Goal: Transaction & Acquisition: Purchase product/service

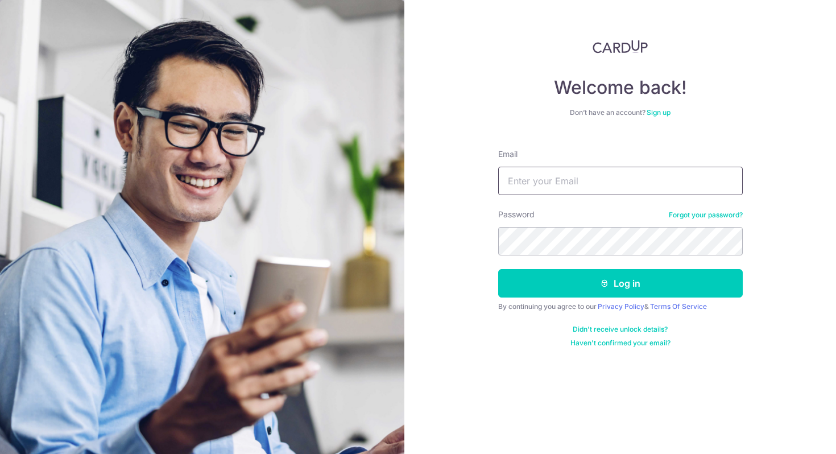
type input "rahuldewan83@gmail.com"
click at [547, 299] on form "Email rahuldewan83@gmail.com Password Forgot your password? Log in By continuin…" at bounding box center [620, 244] width 245 height 208
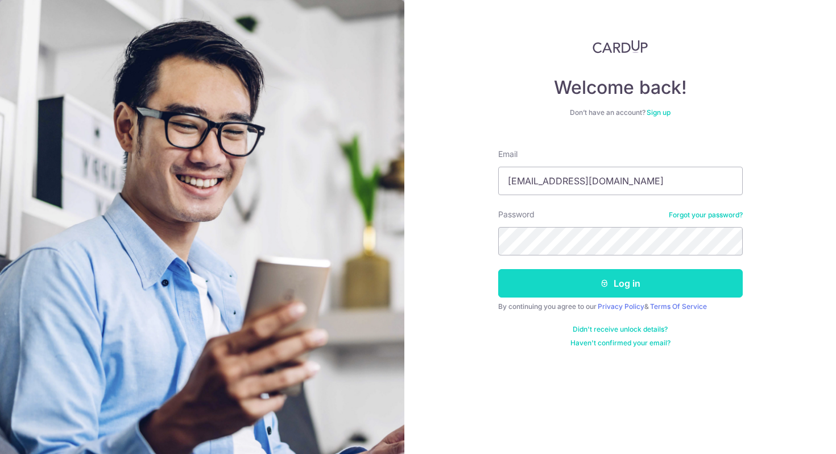
click at [545, 287] on button "Log in" at bounding box center [620, 283] width 245 height 28
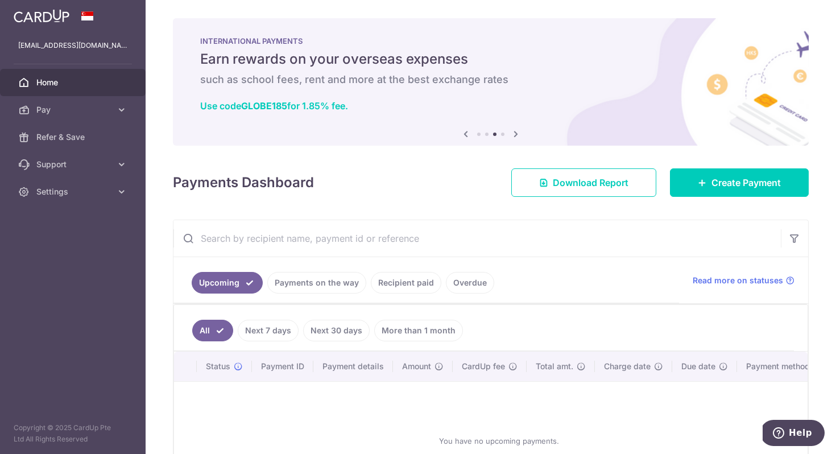
click at [394, 282] on link "Recipient paid" at bounding box center [406, 283] width 71 height 22
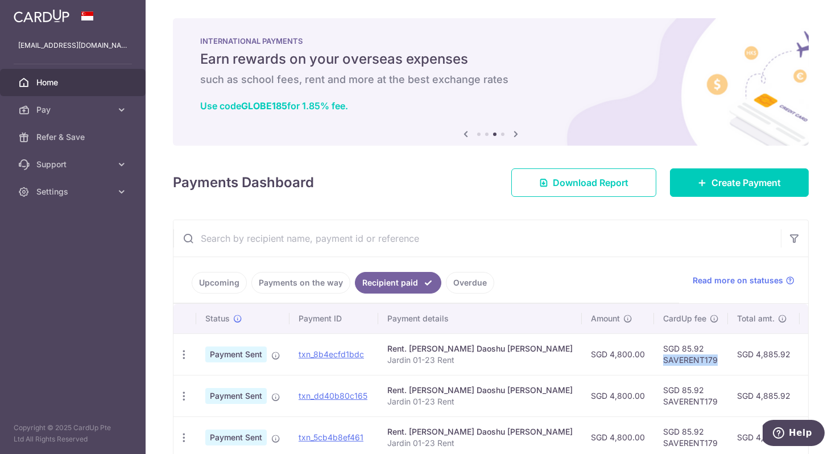
drag, startPoint x: 578, startPoint y: 358, endPoint x: 638, endPoint y: 365, distance: 60.2
click at [654, 365] on td "SGD 85.92 SAVERENT179" at bounding box center [691, 354] width 74 height 42
copy td "SAVERENT179"
click at [115, 109] on link "Pay" at bounding box center [73, 109] width 146 height 27
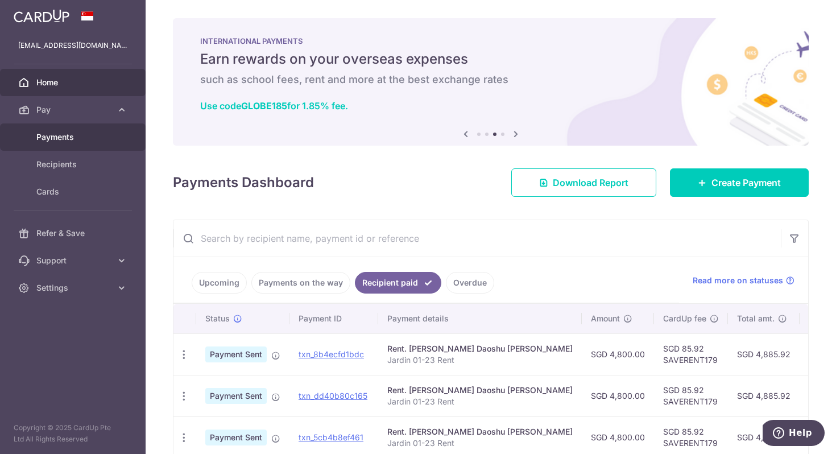
click at [78, 133] on span "Payments" at bounding box center [73, 136] width 75 height 11
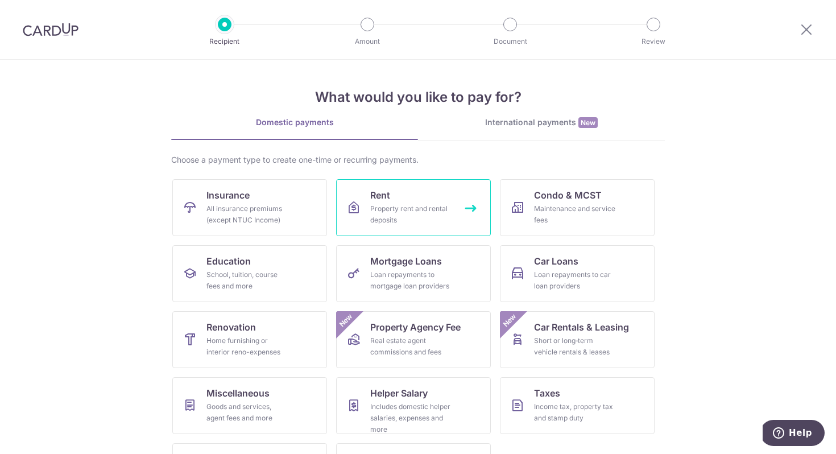
click at [390, 199] on link "Rent Property rent and rental deposits" at bounding box center [413, 207] width 155 height 57
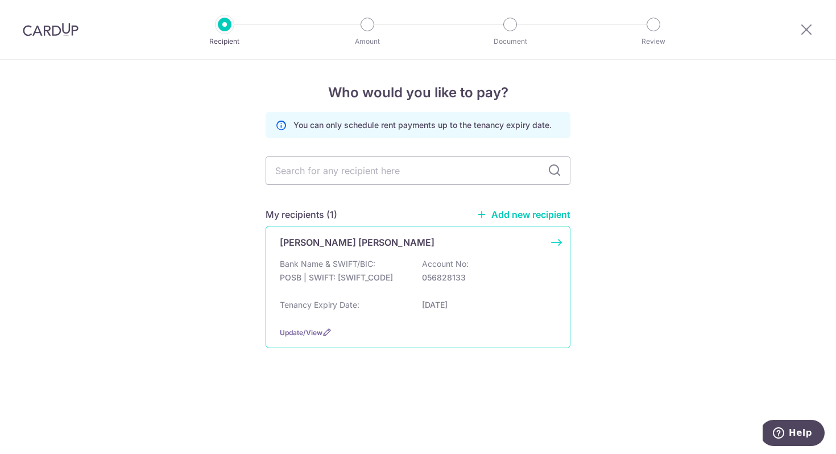
click at [338, 268] on p "Bank Name & SWIFT/BIC:" at bounding box center [328, 263] width 96 height 11
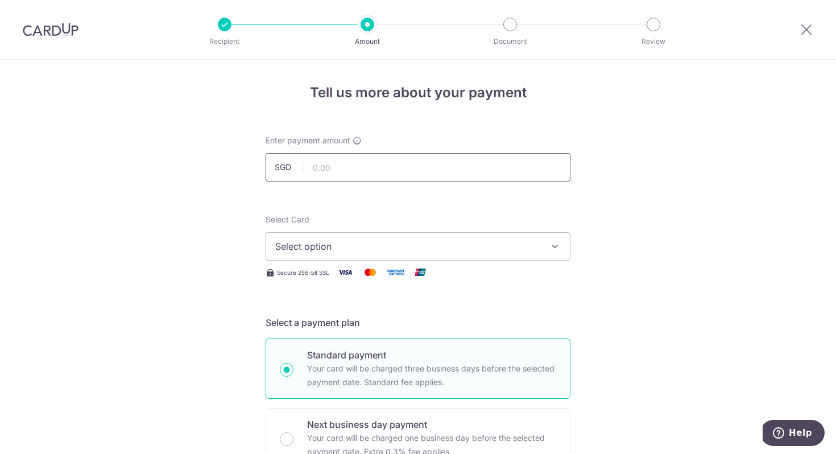
click at [336, 163] on input "text" at bounding box center [418, 167] width 305 height 28
type input "4,800.00"
click at [321, 253] on button "Select option" at bounding box center [418, 246] width 305 height 28
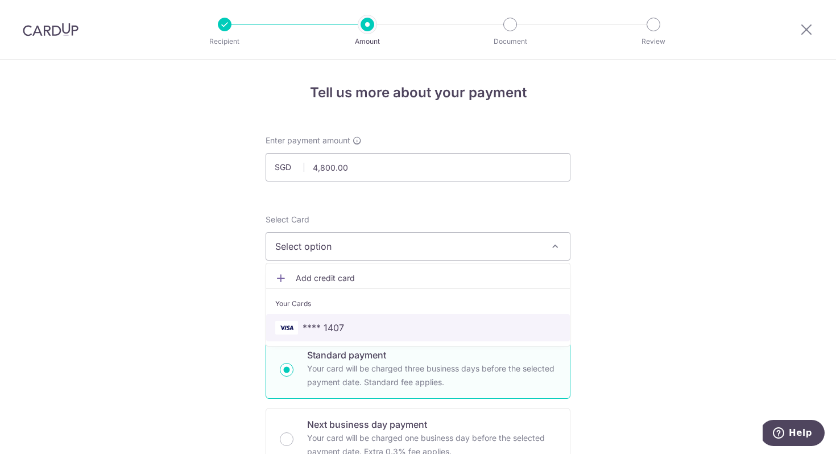
click at [322, 323] on span "**** 1407" at bounding box center [324, 328] width 42 height 14
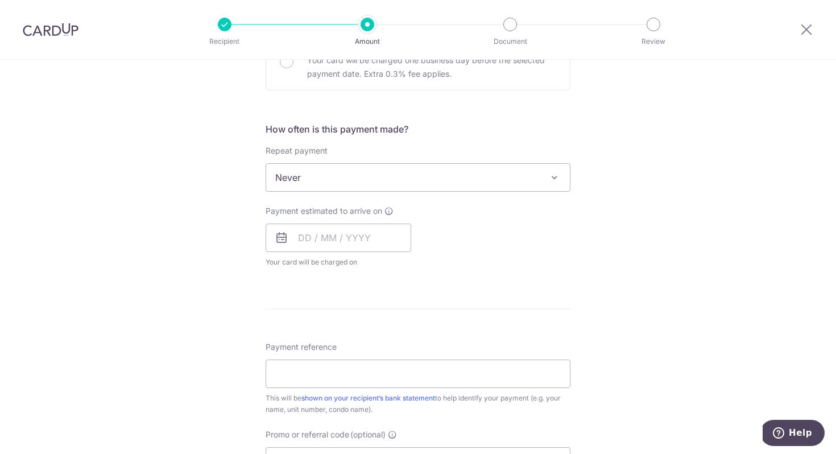
scroll to position [380, 0]
click at [310, 236] on input "text" at bounding box center [339, 235] width 146 height 28
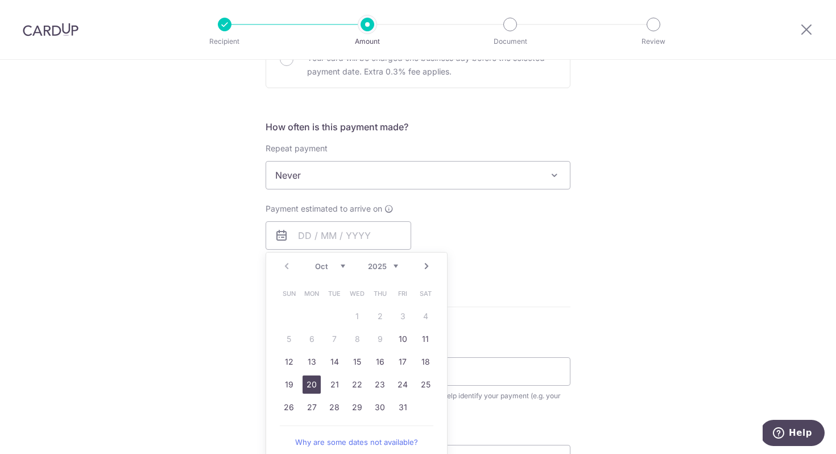
click at [313, 384] on link "20" at bounding box center [312, 384] width 18 height 18
type input "[DATE]"
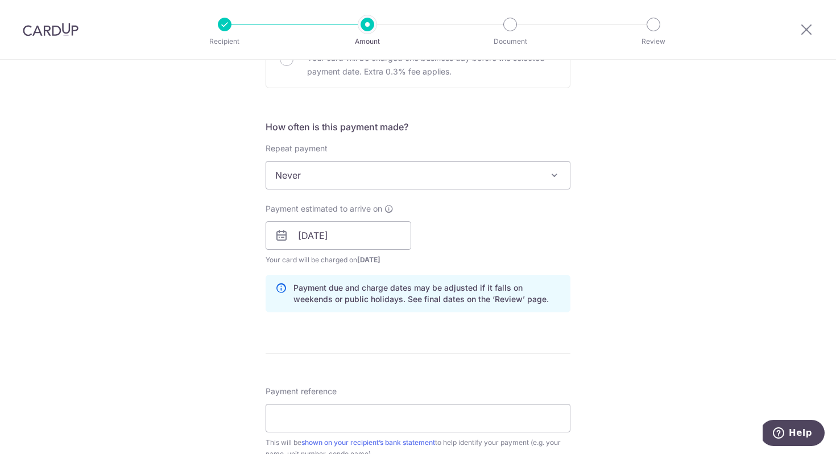
click at [453, 343] on form "Enter payment amount SGD 4,800.00 4800.00 Select Card **** 1407 Add credit card…" at bounding box center [418, 228] width 305 height 947
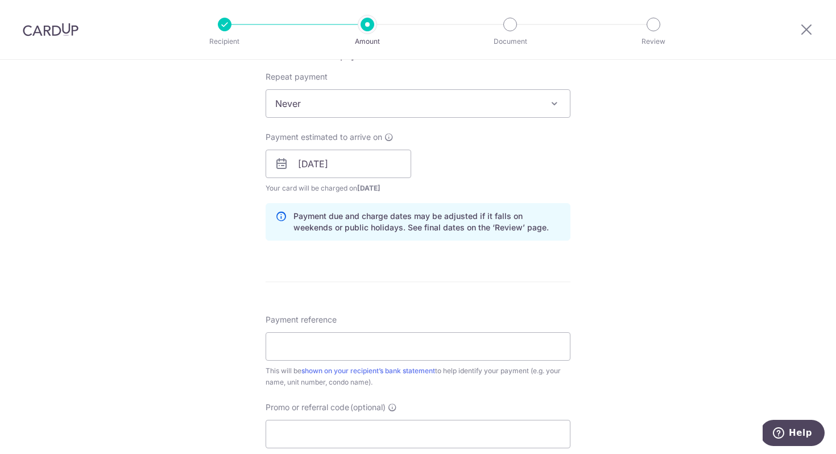
scroll to position [454, 0]
click at [452, 343] on input "Payment reference" at bounding box center [418, 343] width 305 height 28
type input "Jardin 01-23 Rent"
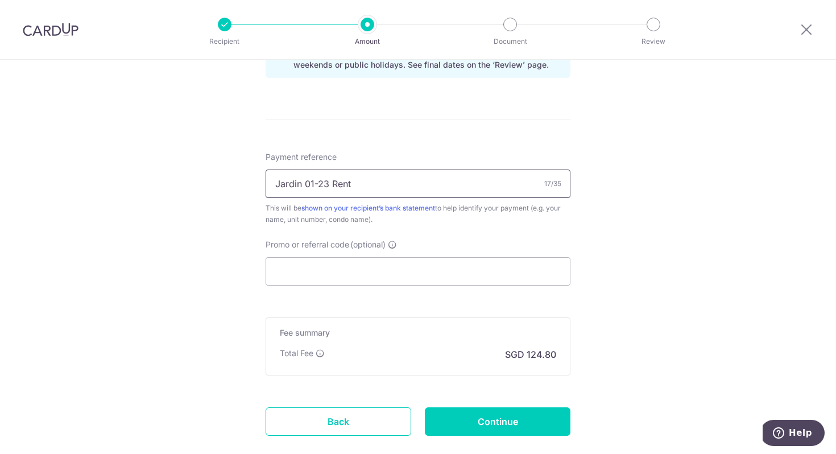
scroll to position [615, 0]
click at [354, 271] on input "Promo or referral code (optional)" at bounding box center [418, 270] width 305 height 28
paste input "SAVERENT179"
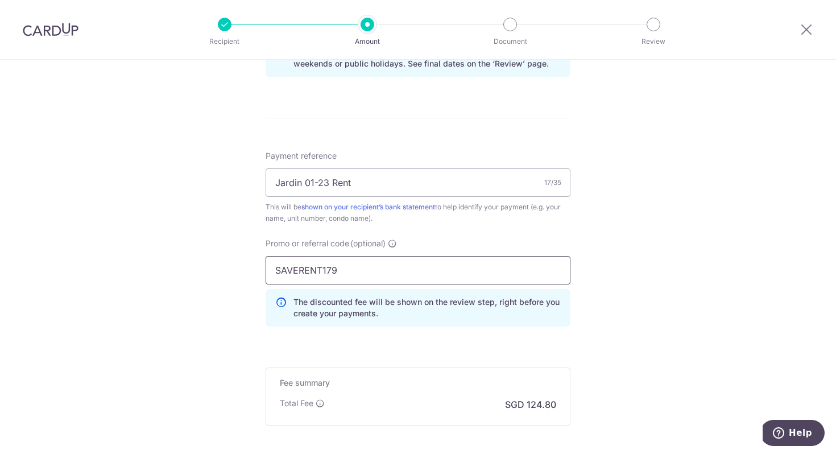
type input "SAVERENT179"
click at [607, 320] on div "Tell us more about your payment Enter payment amount SGD 4,800.00 4800.00 Selec…" at bounding box center [418, 7] width 836 height 1127
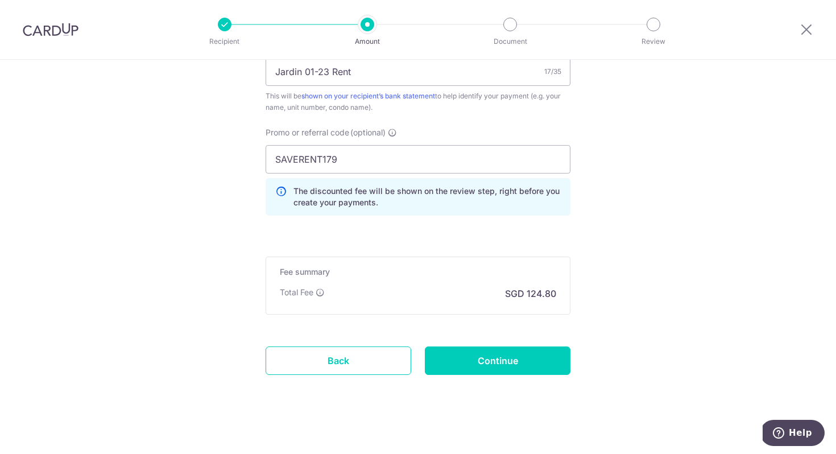
scroll to position [732, 0]
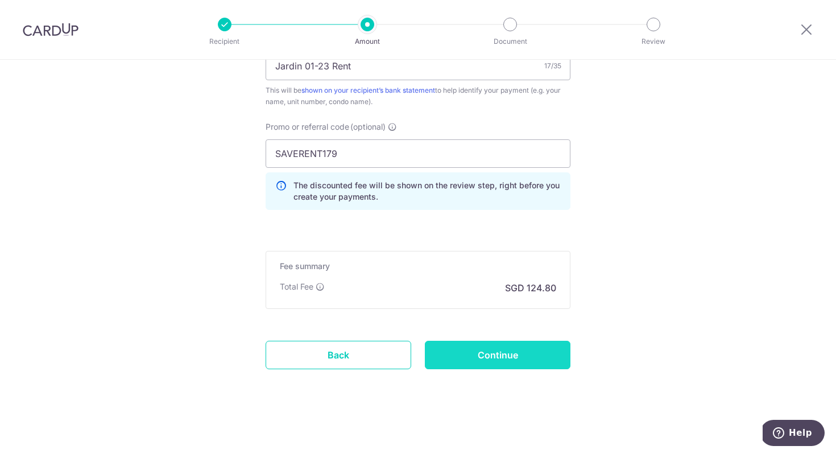
click at [535, 356] on input "Continue" at bounding box center [498, 355] width 146 height 28
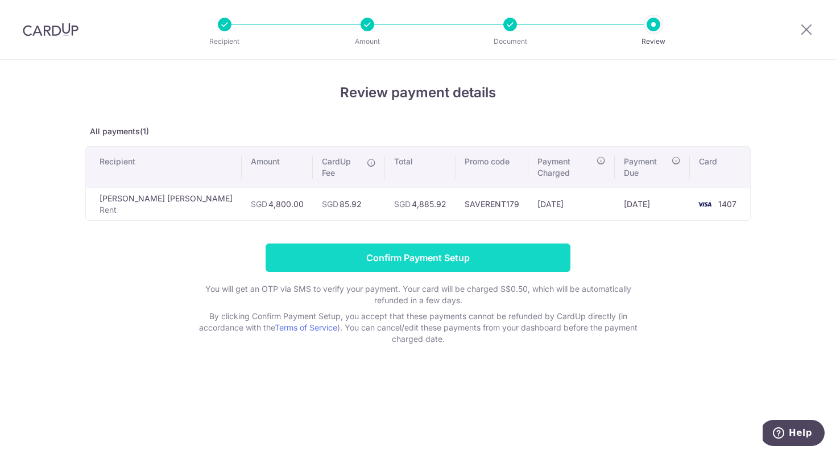
click at [518, 243] on input "Confirm Payment Setup" at bounding box center [418, 257] width 305 height 28
